Goal: Task Accomplishment & Management: Manage account settings

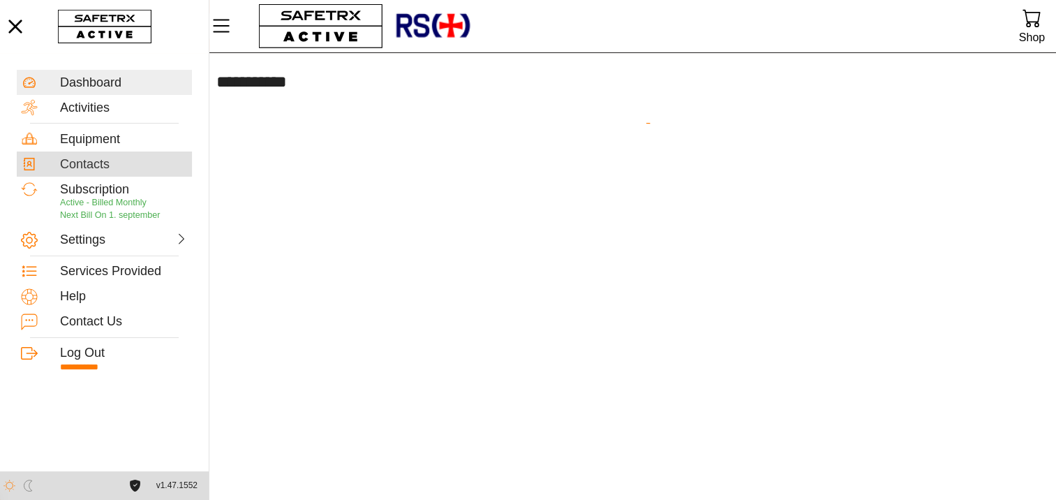
click at [101, 162] on div "Contacts" at bounding box center [124, 164] width 128 height 15
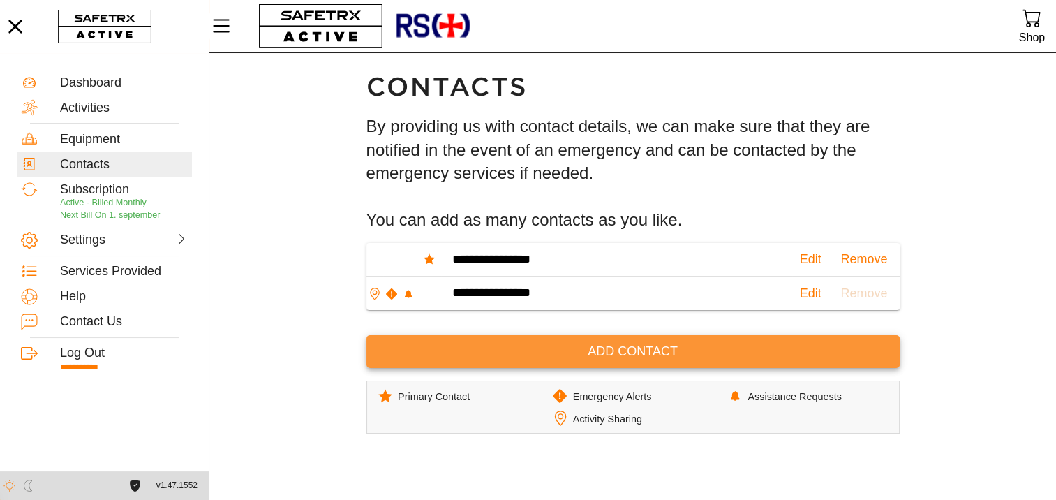
click at [624, 351] on span "Add Contact" at bounding box center [633, 352] width 511 height 22
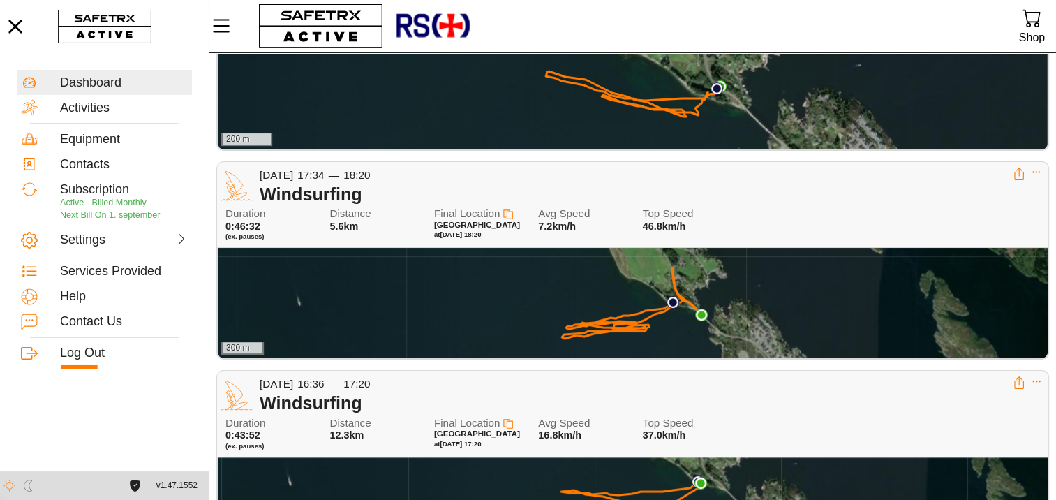
scroll to position [299, 0]
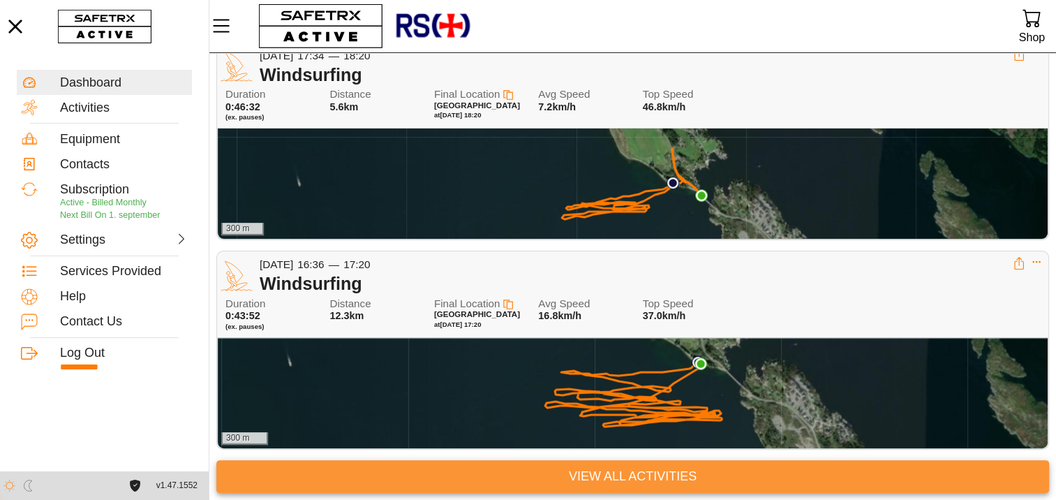
click at [616, 468] on span "View All Activities" at bounding box center [633, 477] width 811 height 22
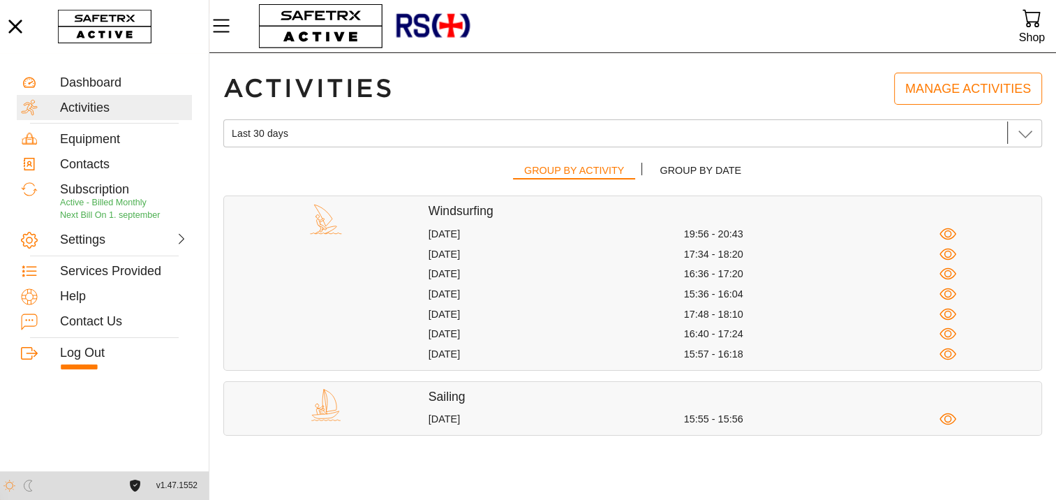
click at [511, 413] on div "[DATE]" at bounding box center [557, 419] width 256 height 13
click at [949, 420] on icon "button" at bounding box center [948, 419] width 17 height 17
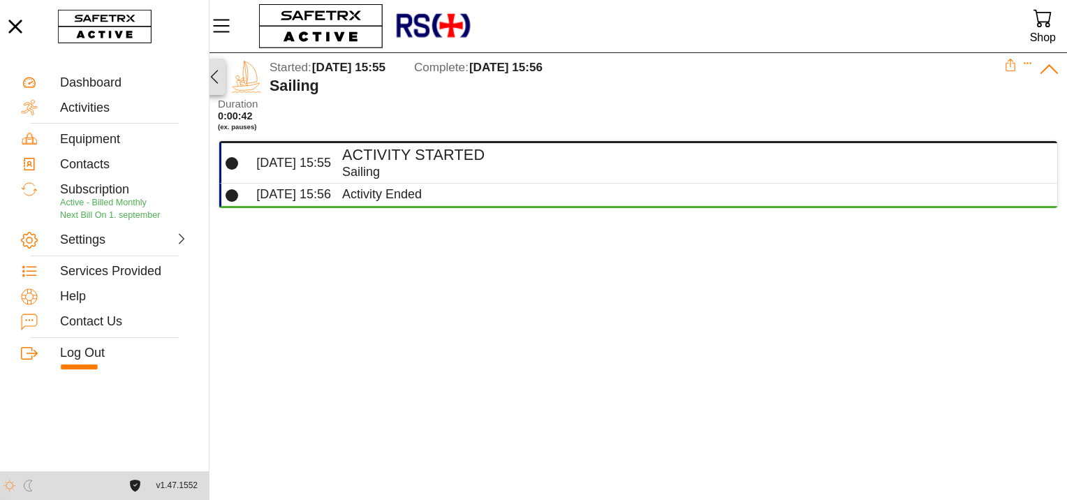
click at [216, 81] on icon "button" at bounding box center [215, 77] width 8 height 14
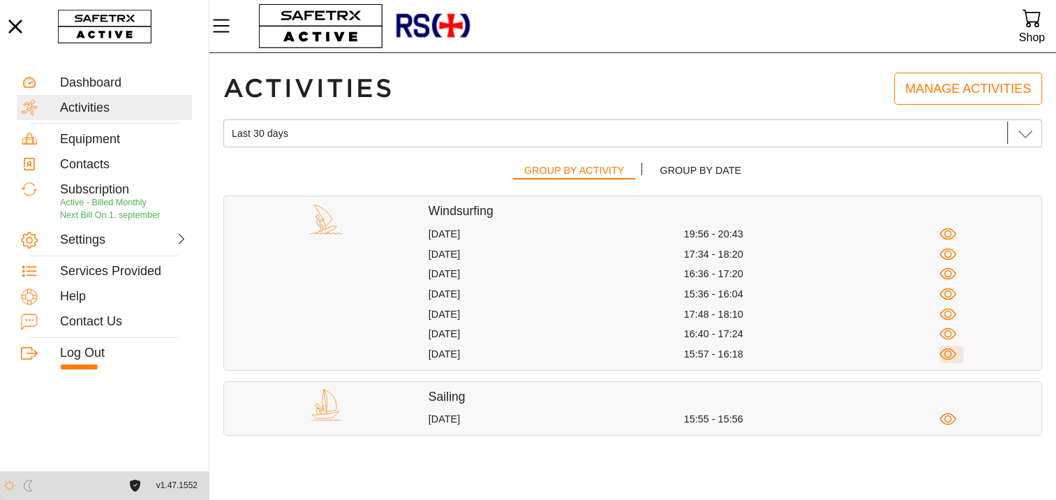
click at [949, 353] on icon "button" at bounding box center [948, 354] width 17 height 17
